Goal: Navigation & Orientation: Find specific page/section

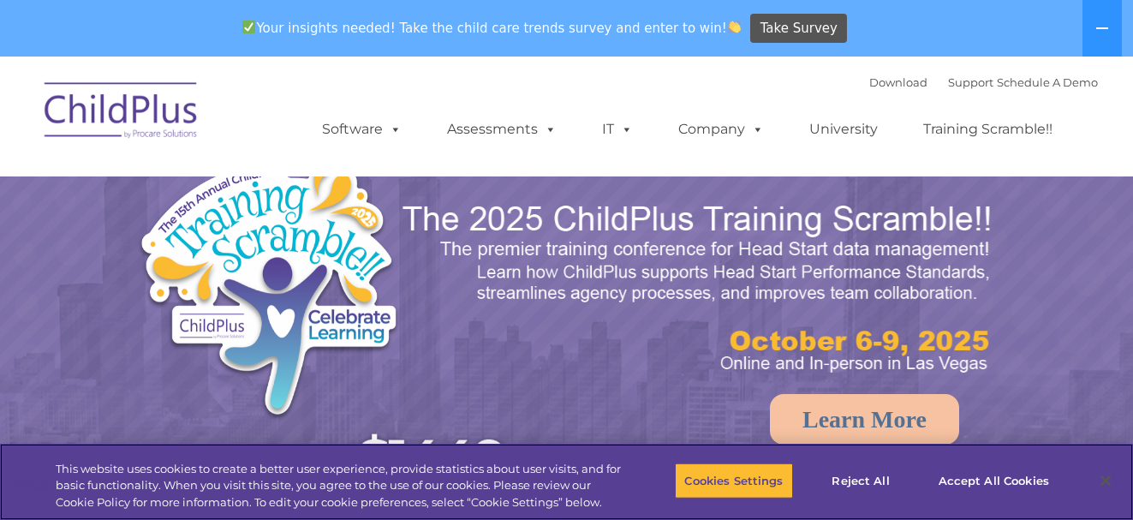
select select "MEDIUM"
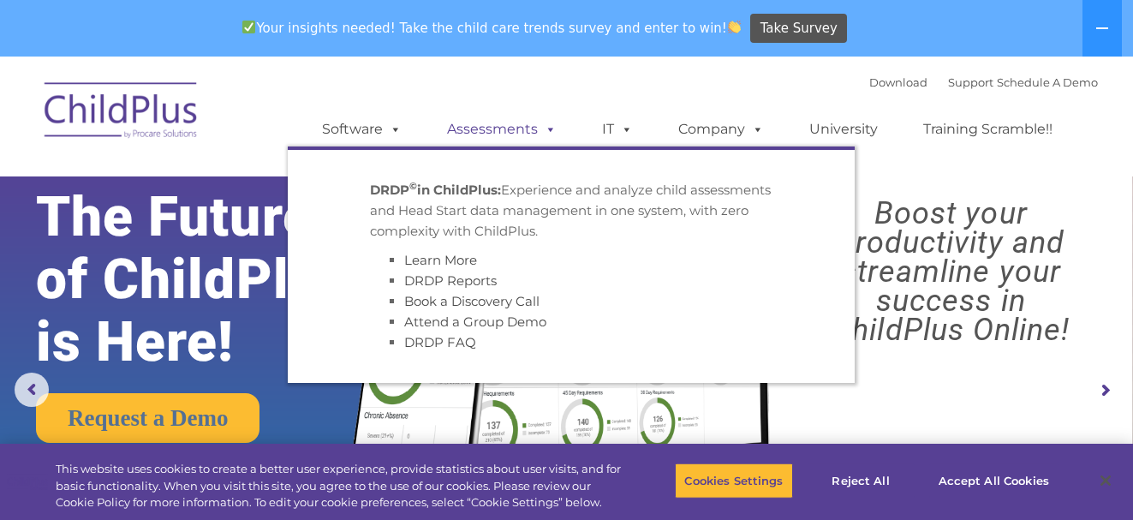
click at [546, 132] on span at bounding box center [547, 129] width 19 height 16
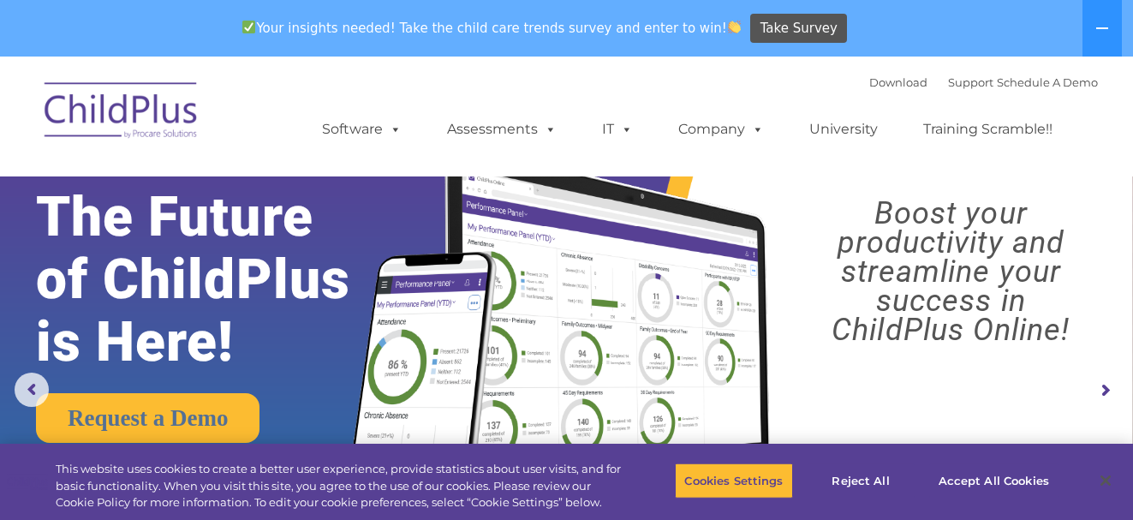
click at [1100, 396] on rs-arrow at bounding box center [1104, 390] width 34 height 34
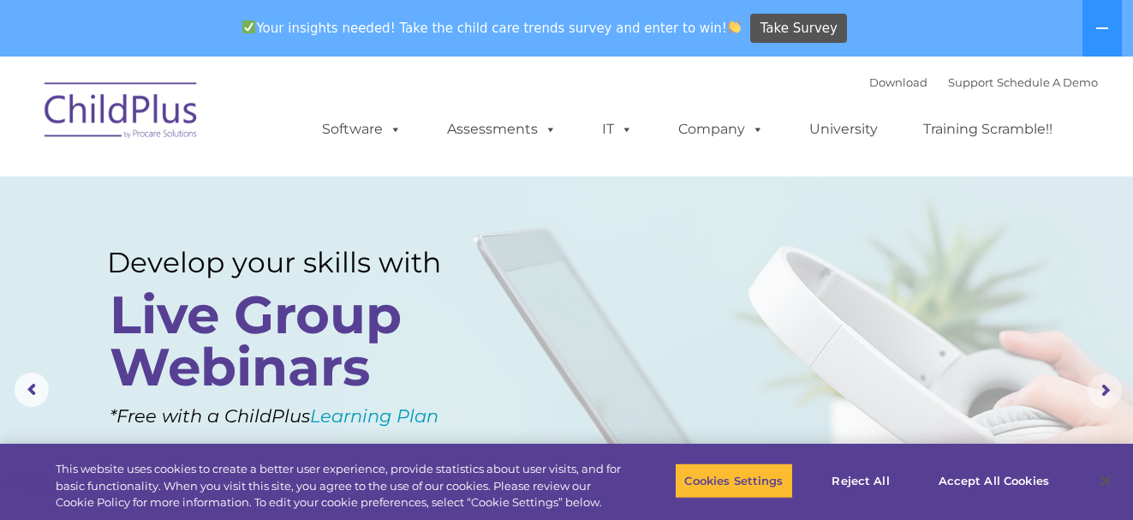
click at [1111, 388] on rs-arrow at bounding box center [1104, 390] width 34 height 34
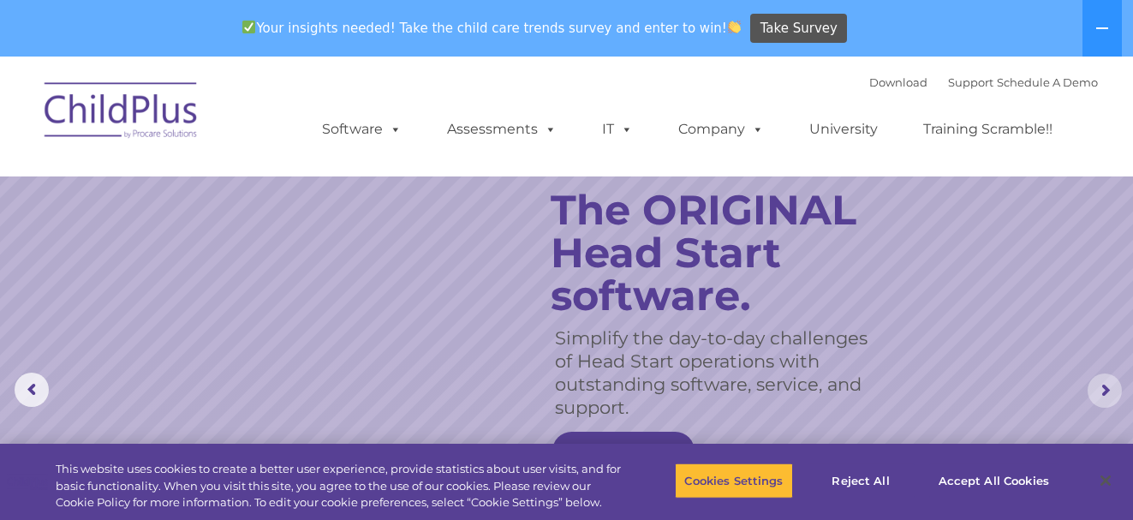
click at [1111, 388] on rs-arrow at bounding box center [1104, 390] width 34 height 34
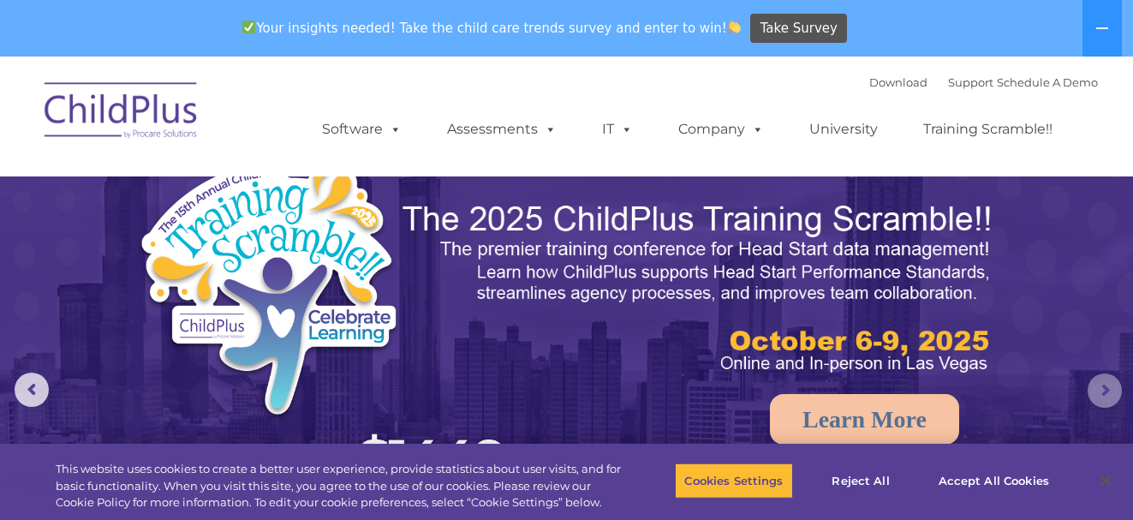
click at [1111, 388] on rs-arrow at bounding box center [1104, 390] width 34 height 34
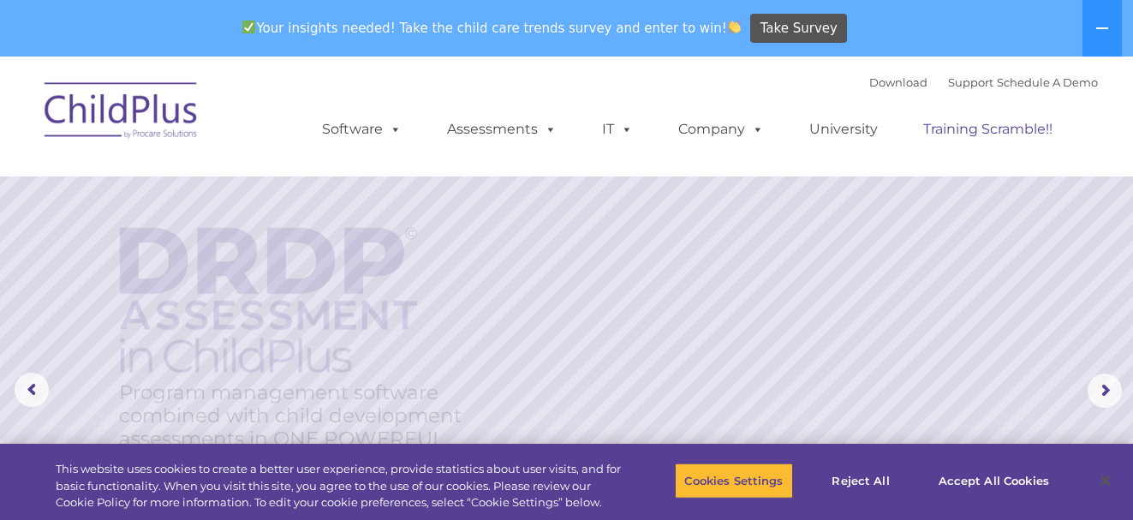
click at [989, 126] on link "Training Scramble!!" at bounding box center [988, 129] width 164 height 34
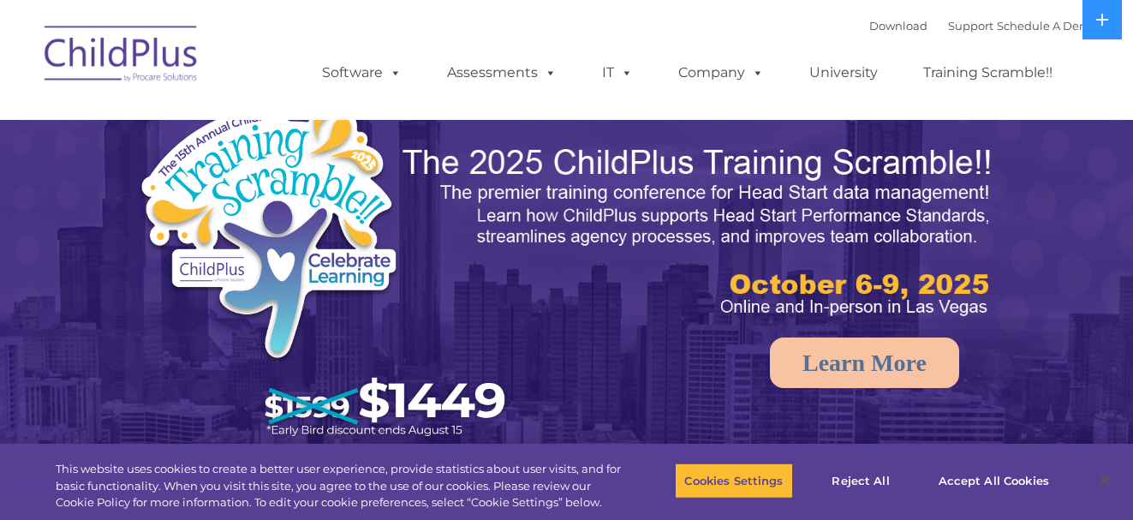
select select "MEDIUM"
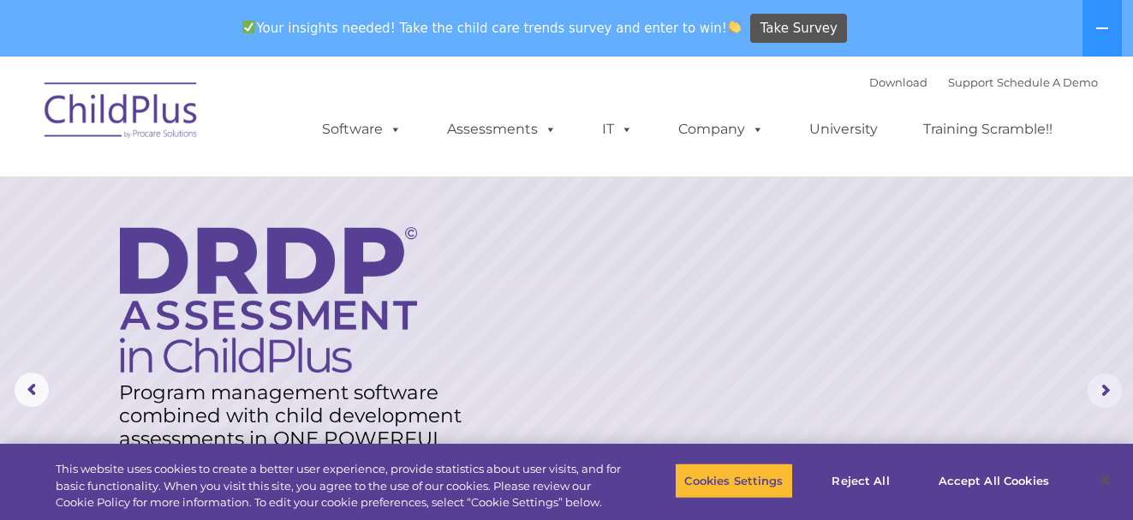
click at [1106, 386] on rs-arrow at bounding box center [1104, 390] width 34 height 34
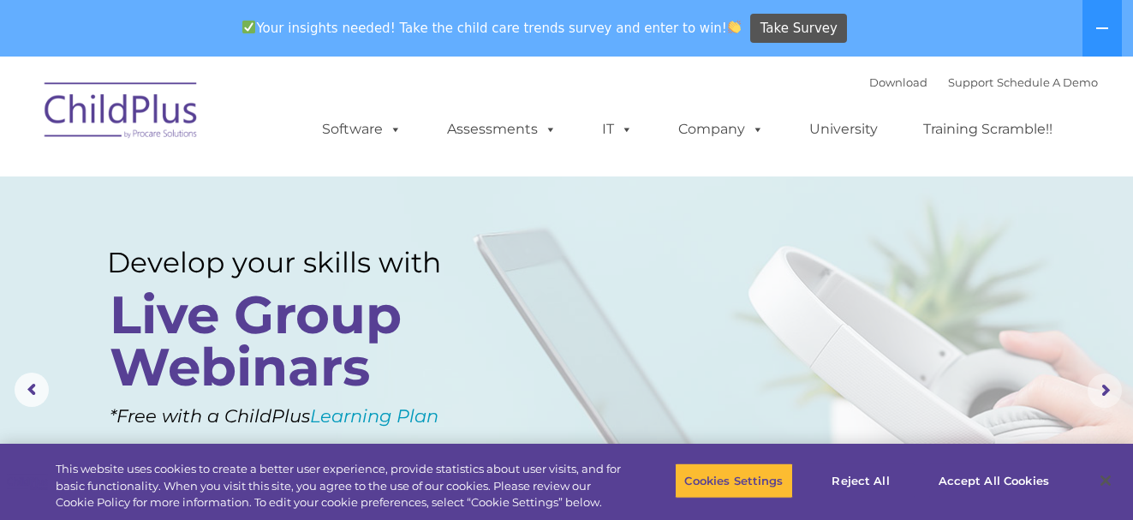
click at [1106, 386] on rs-arrow at bounding box center [1104, 390] width 34 height 34
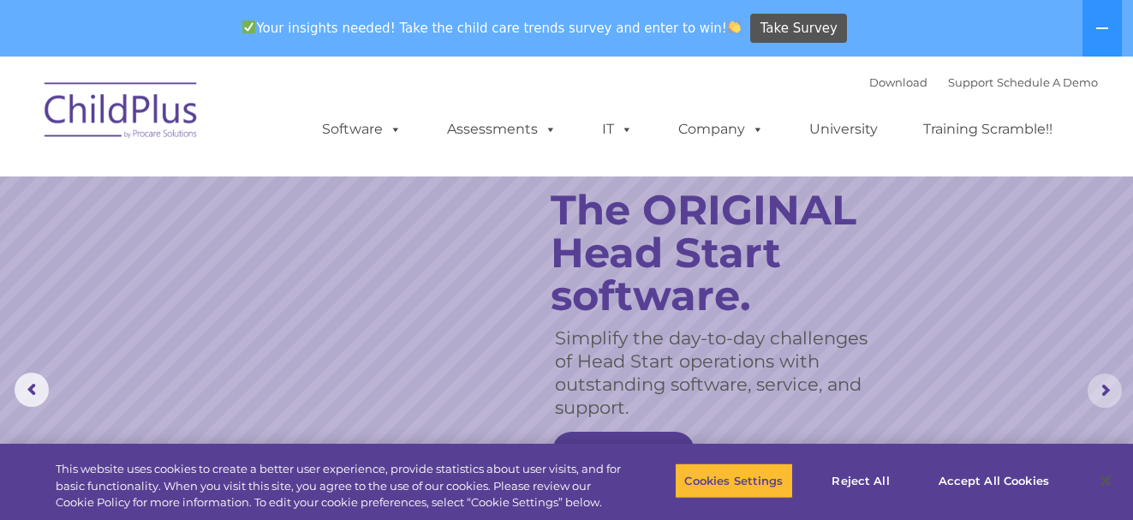
click at [1101, 390] on rs-arrow at bounding box center [1104, 390] width 34 height 34
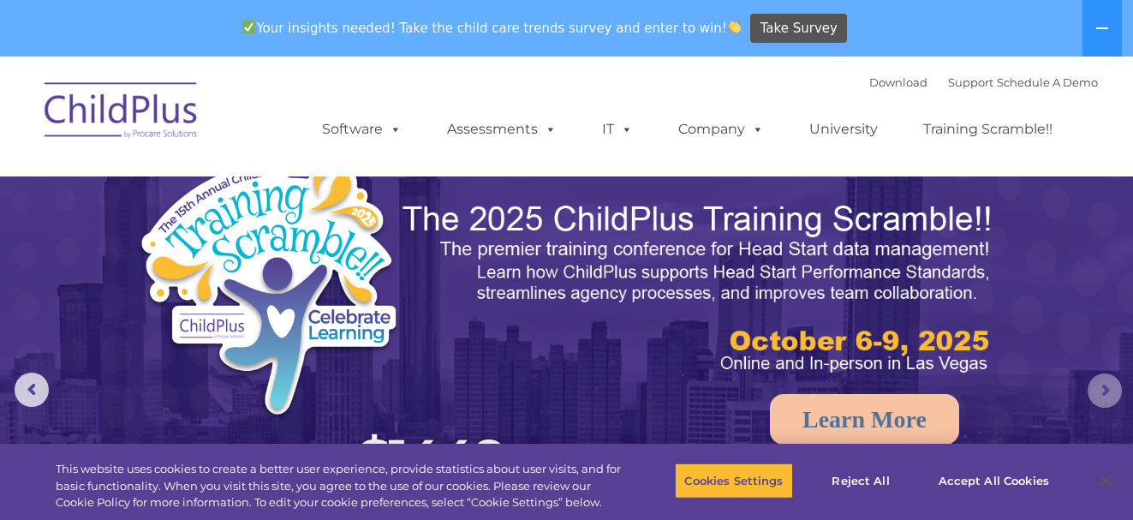
click at [1101, 390] on rs-arrow at bounding box center [1104, 390] width 34 height 34
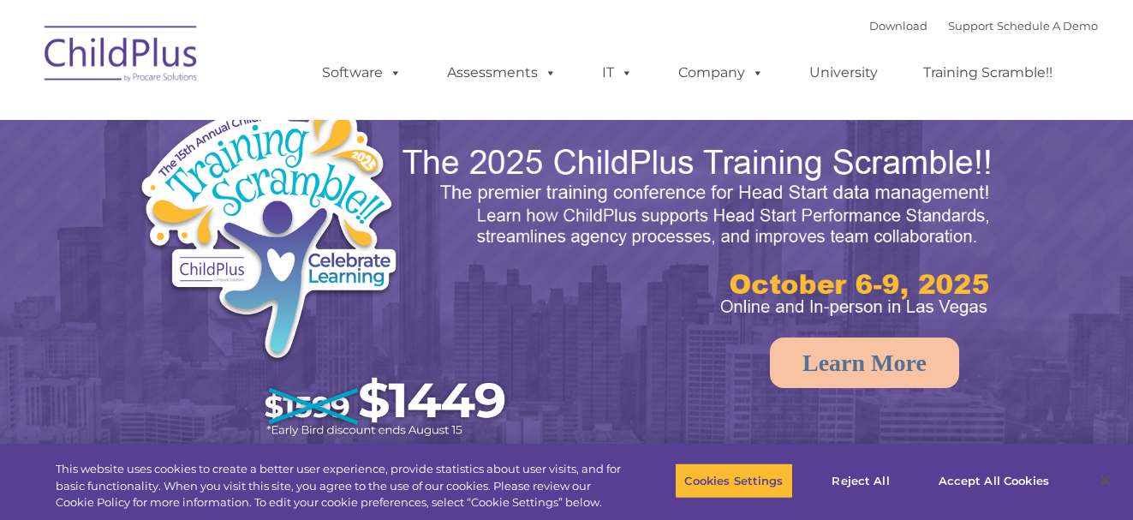
select select "MEDIUM"
